Goal: Task Accomplishment & Management: Use online tool/utility

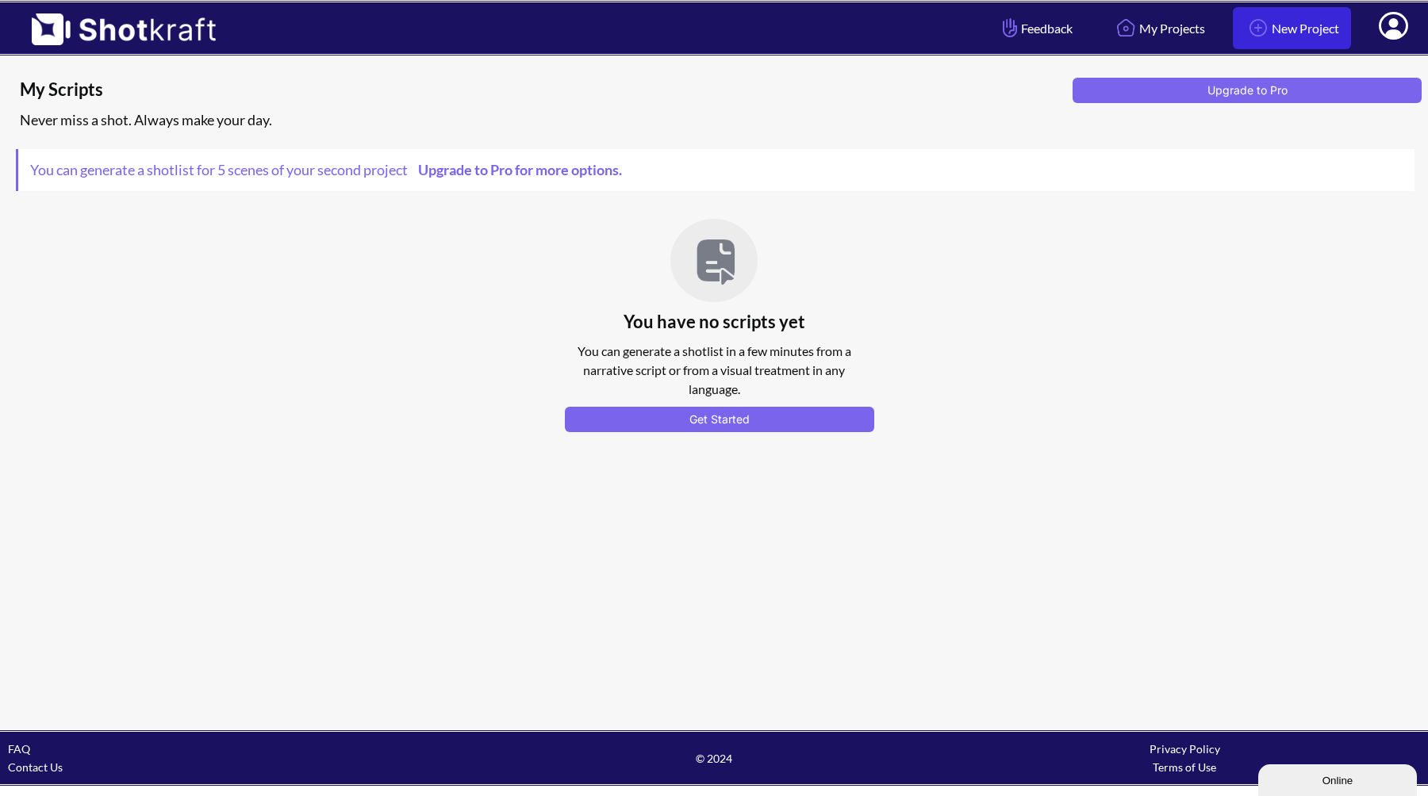
click at [1276, 24] on link "New Project" at bounding box center [1292, 28] width 118 height 42
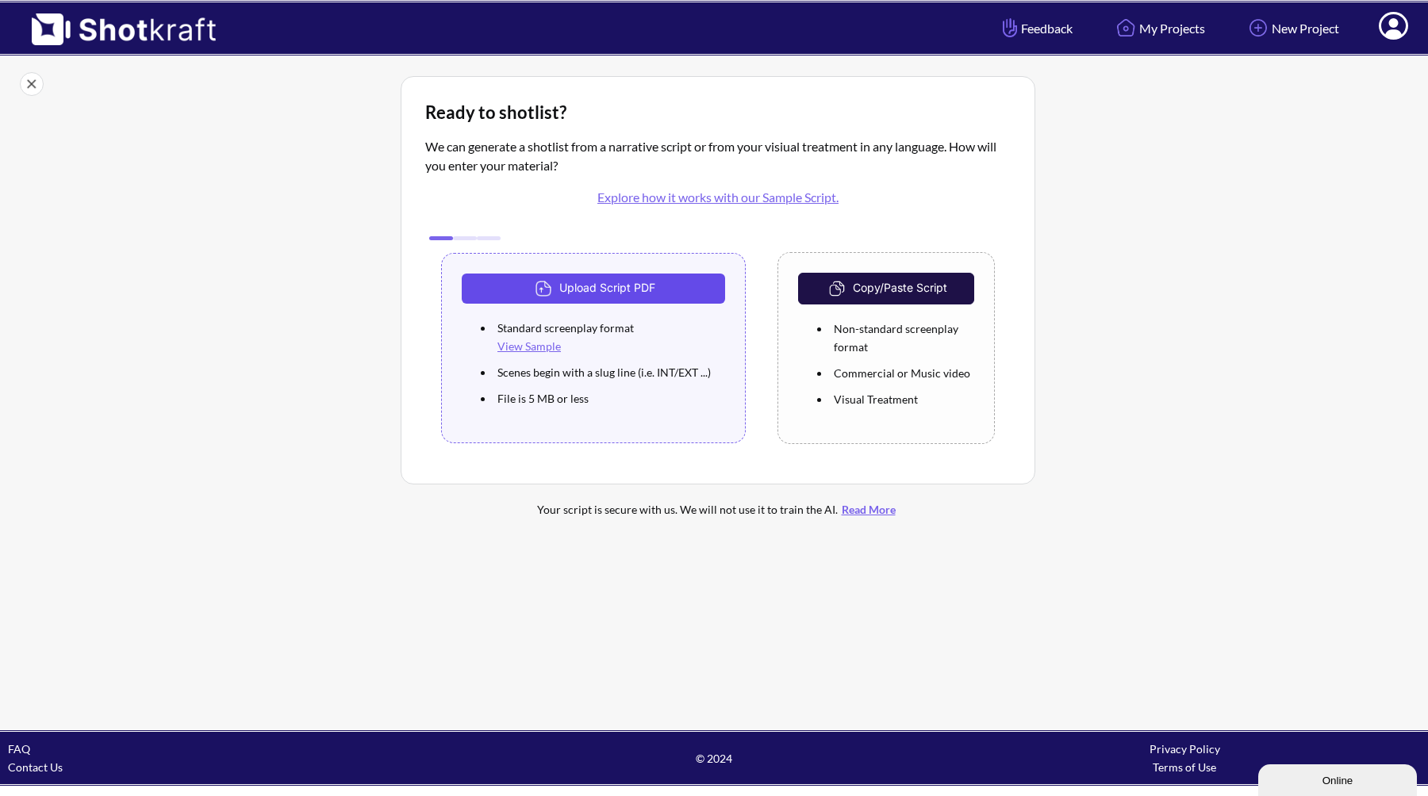
click at [642, 286] on button "Upload Script PDF" at bounding box center [593, 289] width 263 height 30
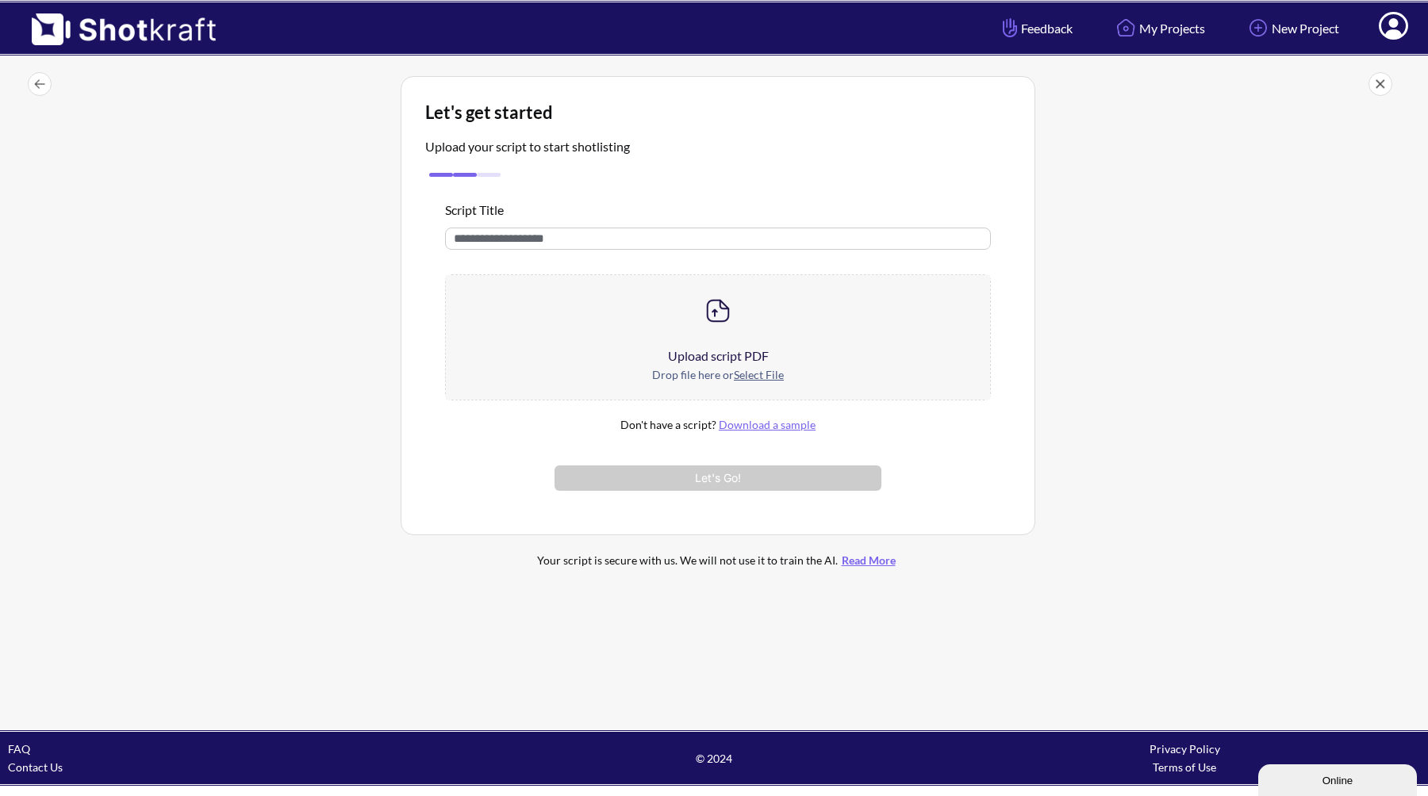
click at [697, 301] on div at bounding box center [718, 310] width 544 height 71
click at [712, 338] on div at bounding box center [718, 310] width 544 height 71
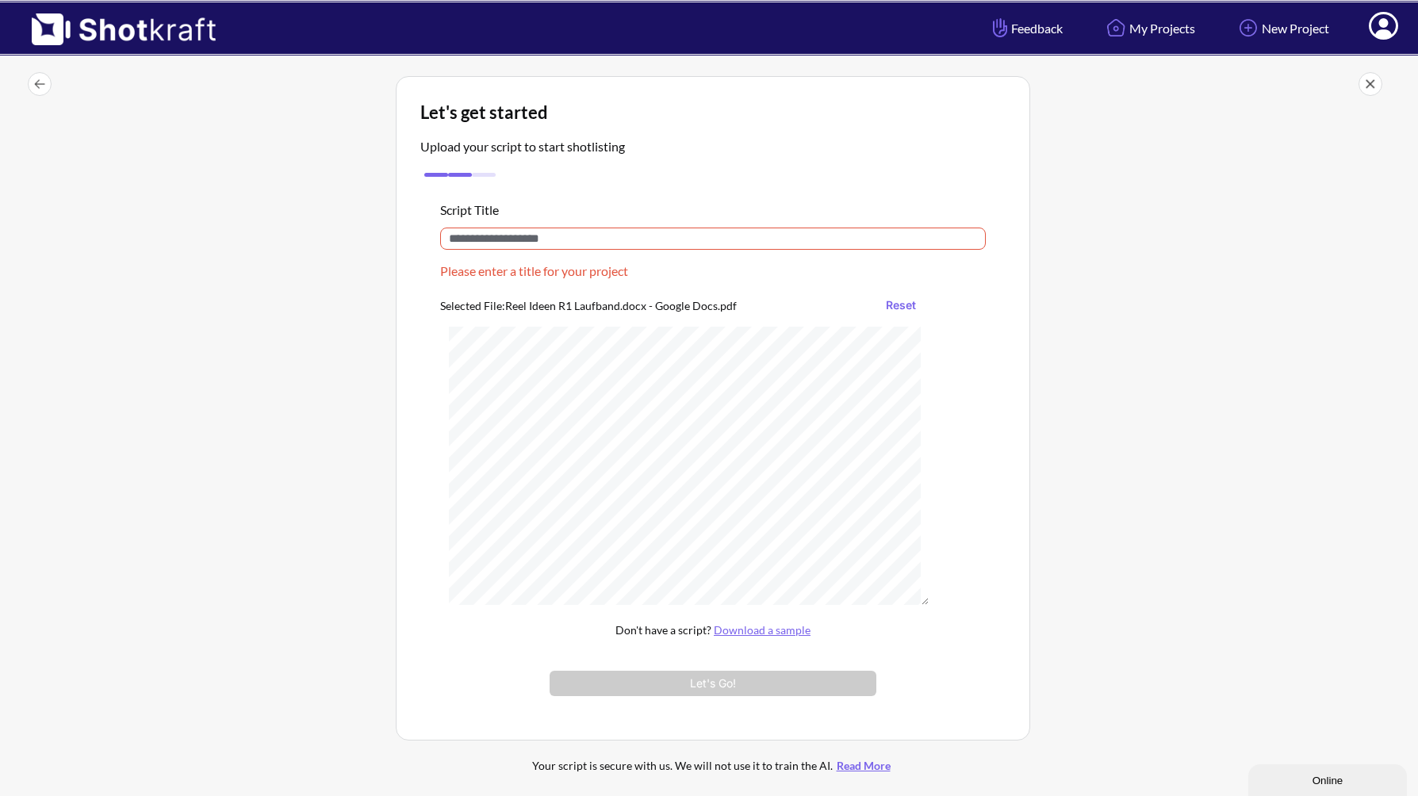
click at [478, 250] on input "text" at bounding box center [713, 239] width 546 height 22
type input "*"
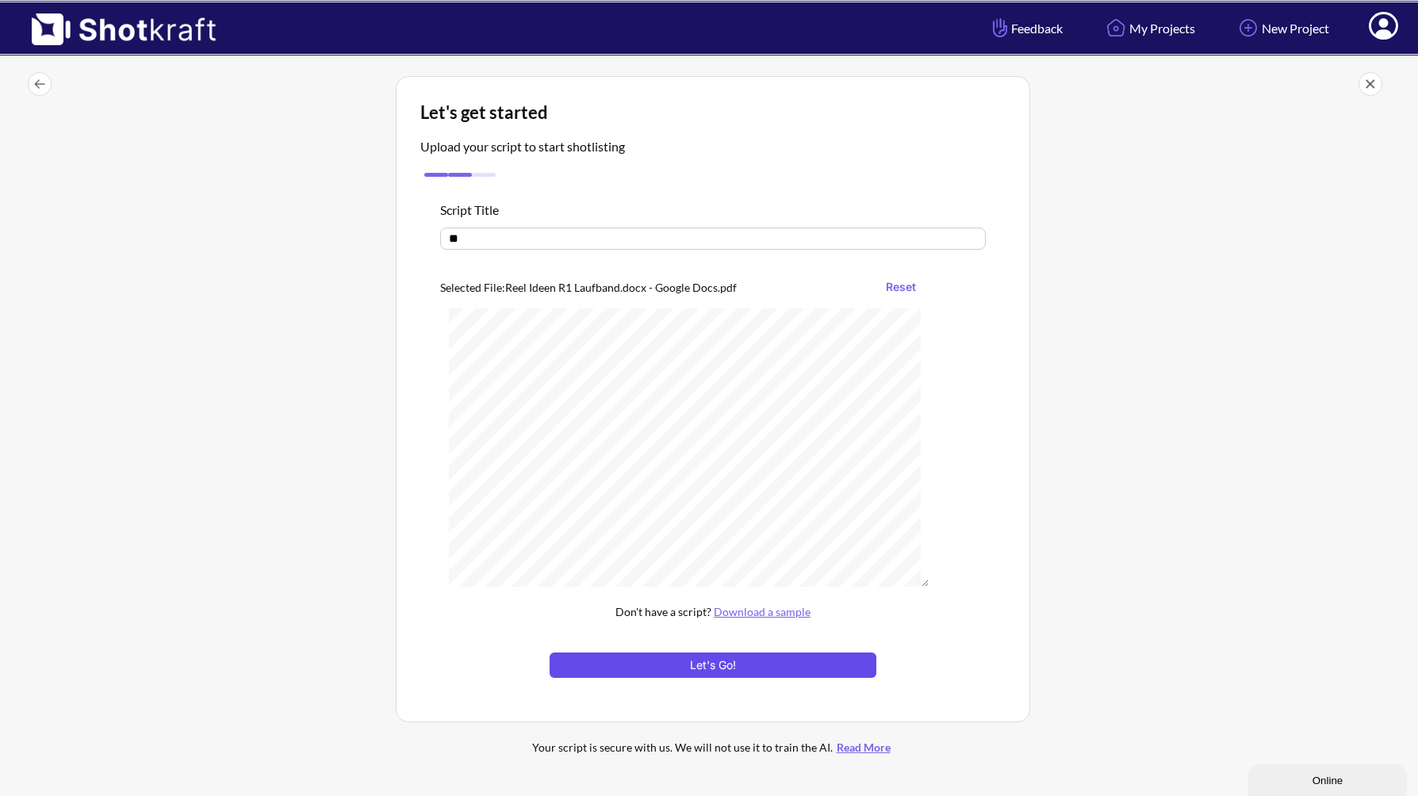
type input "**"
click at [748, 660] on button "Let's Go!" at bounding box center [713, 665] width 327 height 25
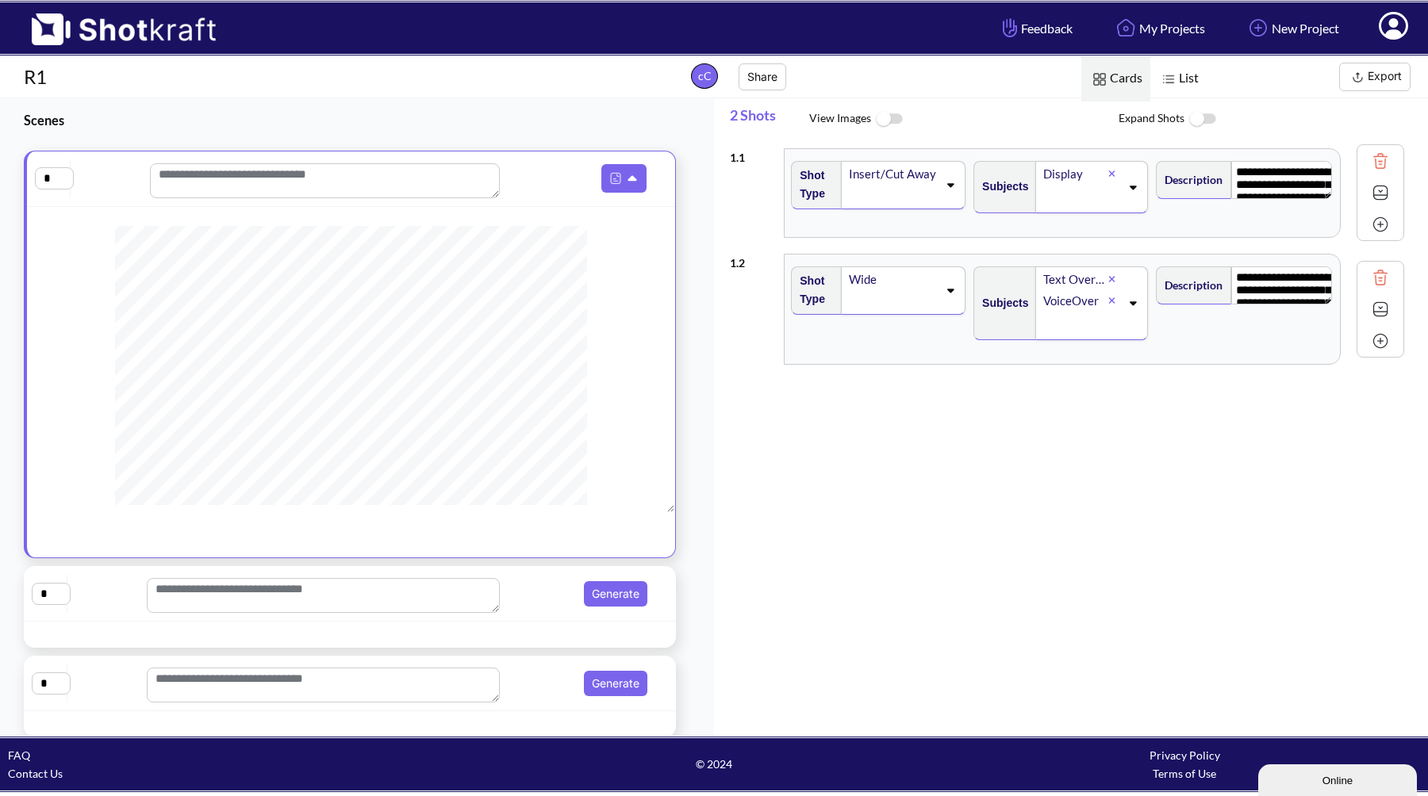
click at [652, 173] on div at bounding box center [663, 178] width 23 height 29
click at [626, 186] on icon at bounding box center [634, 179] width 17 height 14
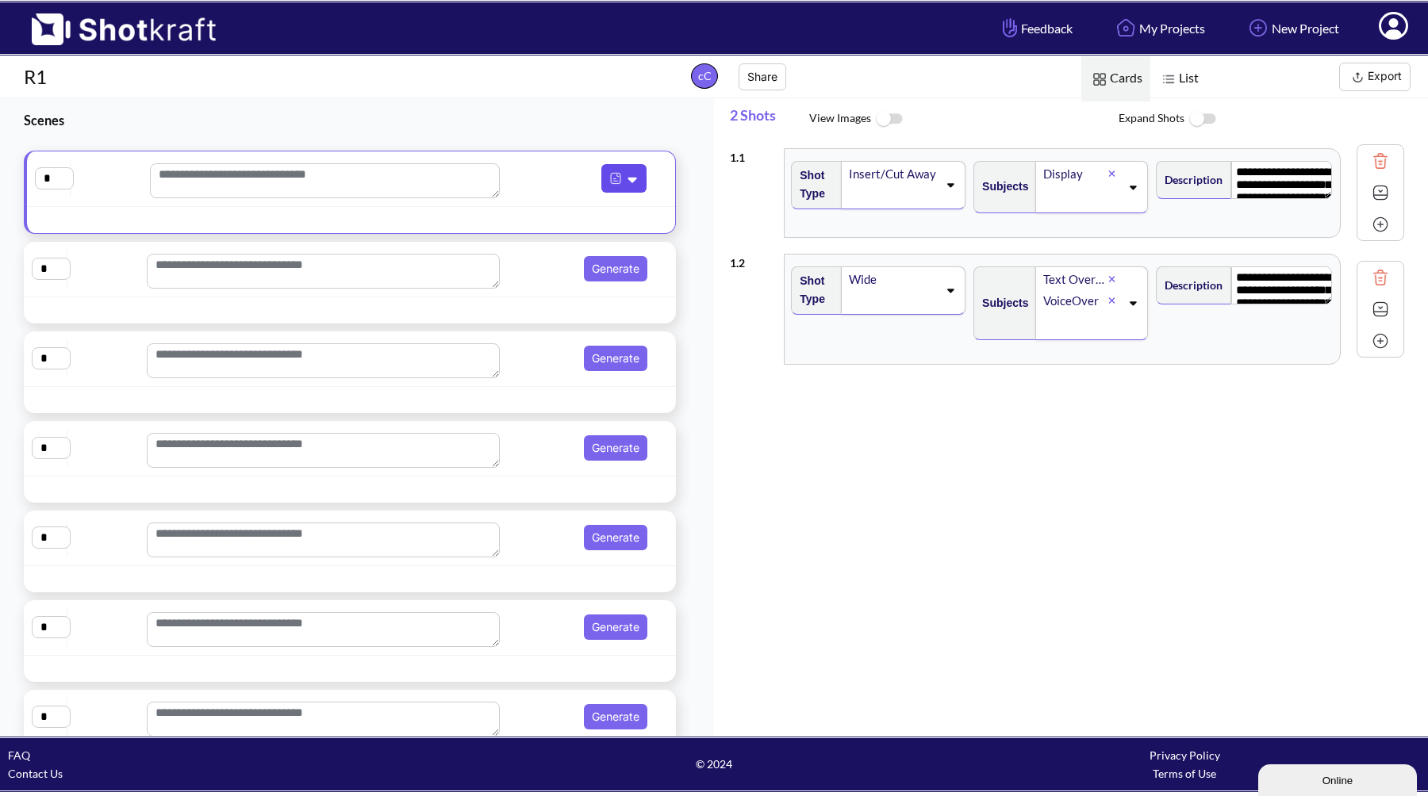
click at [626, 186] on icon at bounding box center [634, 179] width 17 height 14
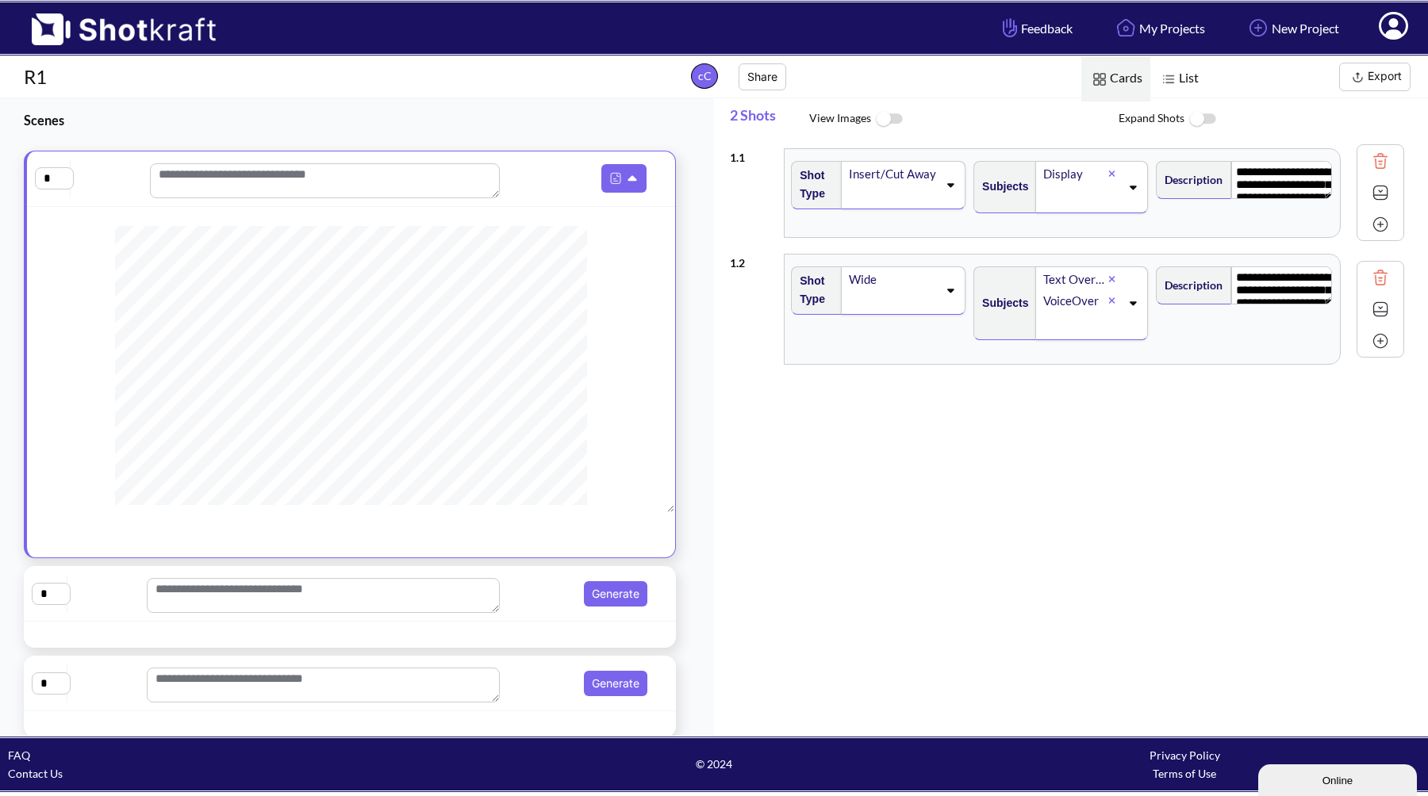
click at [424, 108] on span "Scenes" at bounding box center [337, 120] width 674 height 44
click at [1398, 29] on icon at bounding box center [1393, 26] width 29 height 28
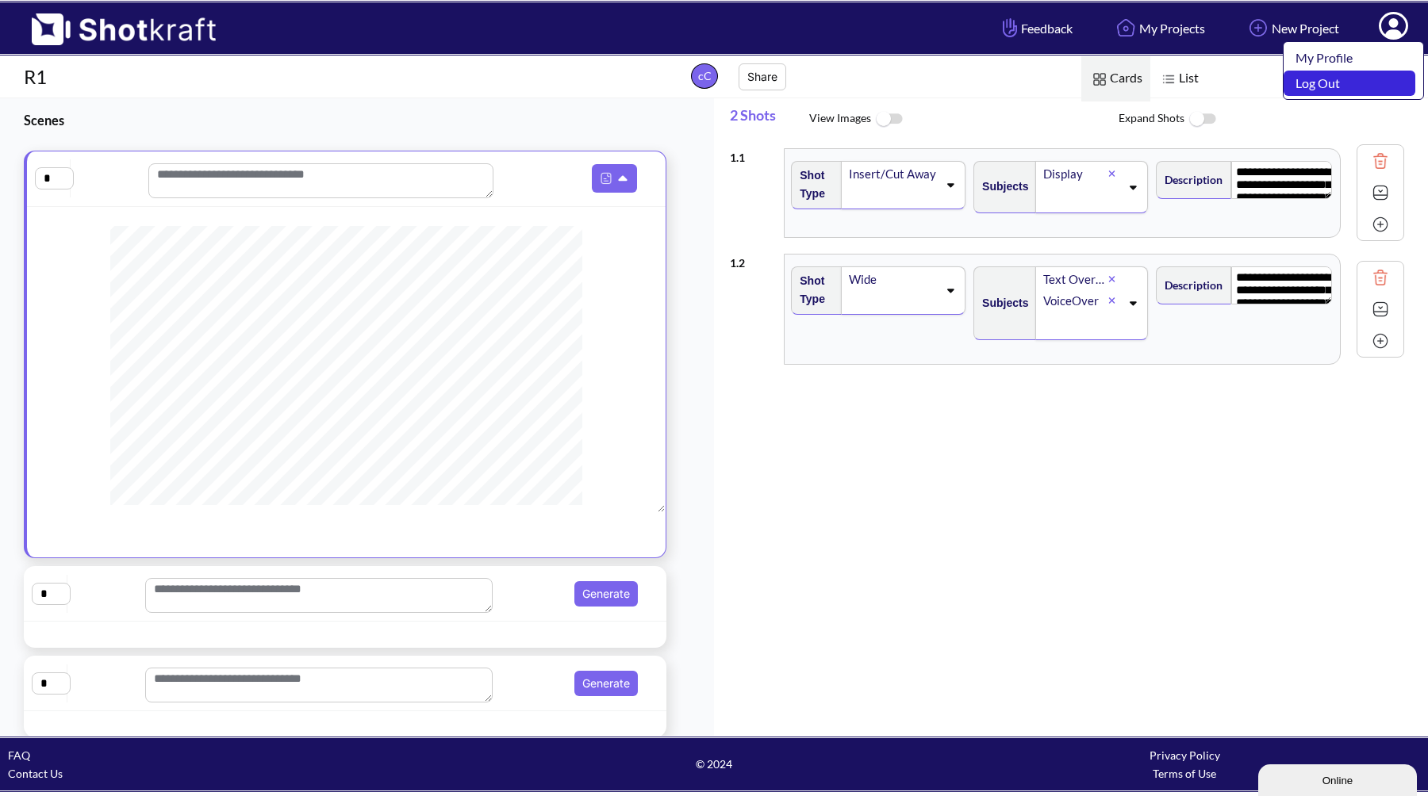
click at [1338, 85] on link "Log Out" at bounding box center [1350, 83] width 132 height 25
